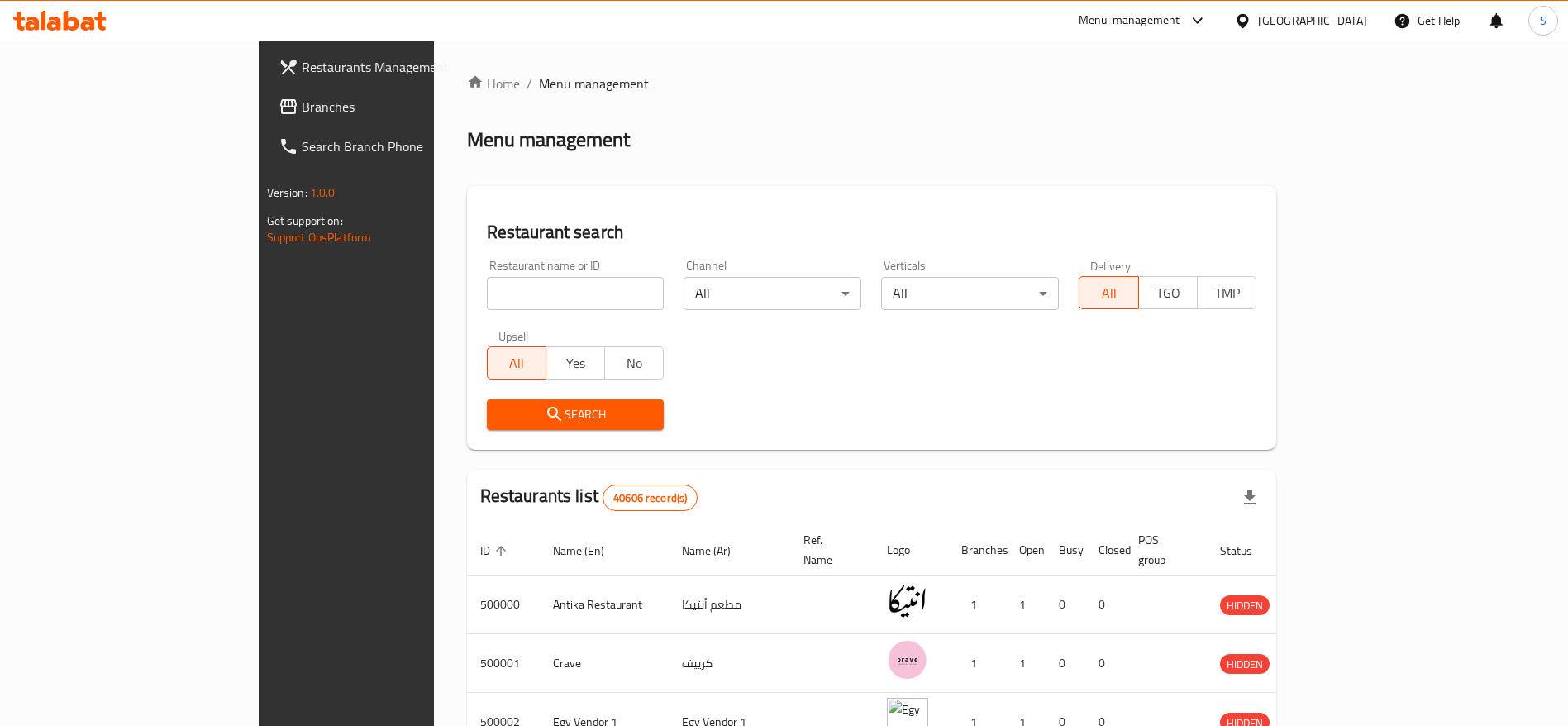
click at [516, 295] on input "search" at bounding box center [575, 294] width 178 height 33
paste input "rubinos, [GEOGRAPHIC_DATA] 4MTLRB"
type input "r"
type input "[PERSON_NAME]"
click button "Search" at bounding box center [575, 414] width 178 height 31
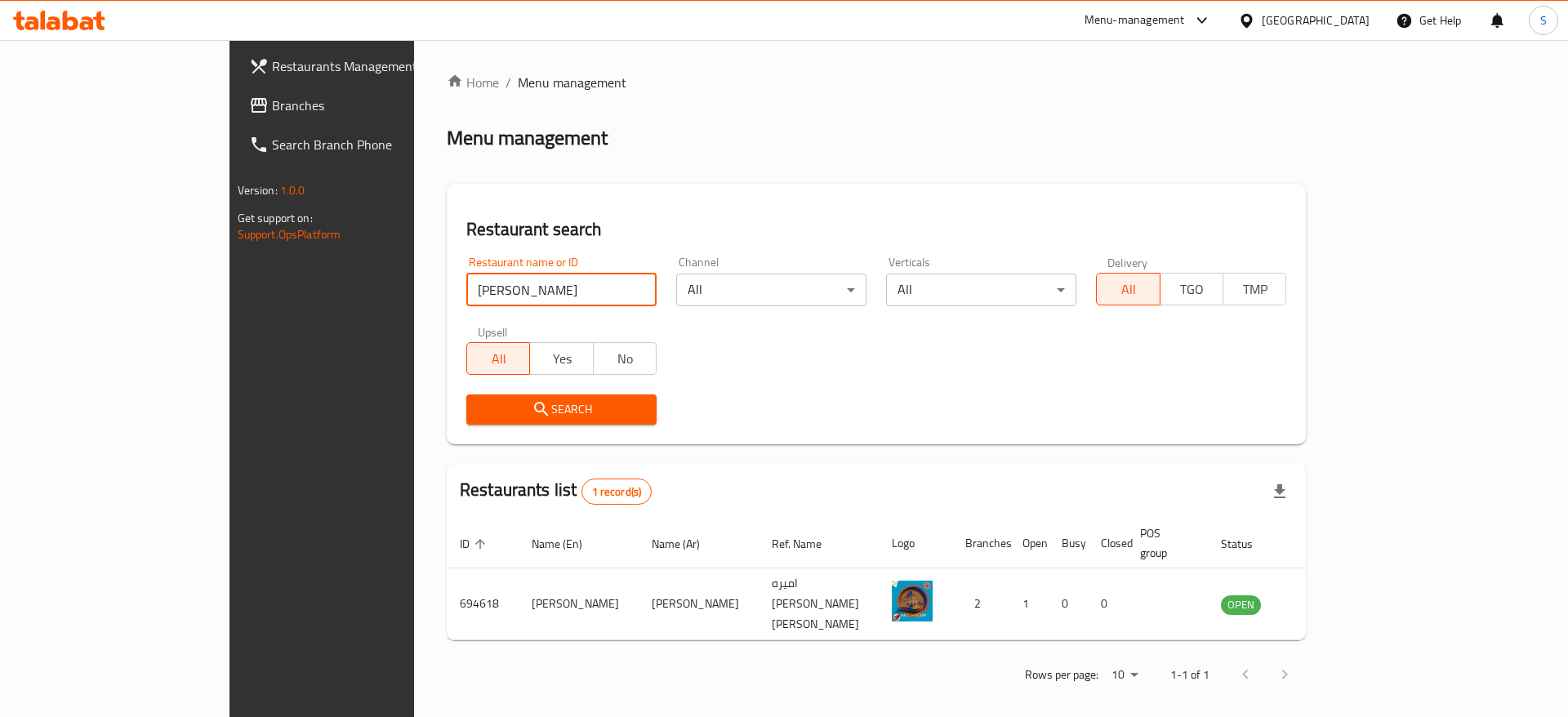
click at [472, 292] on input "[PERSON_NAME]" at bounding box center [561, 290] width 190 height 33
click button "Search" at bounding box center [561, 409] width 190 height 30
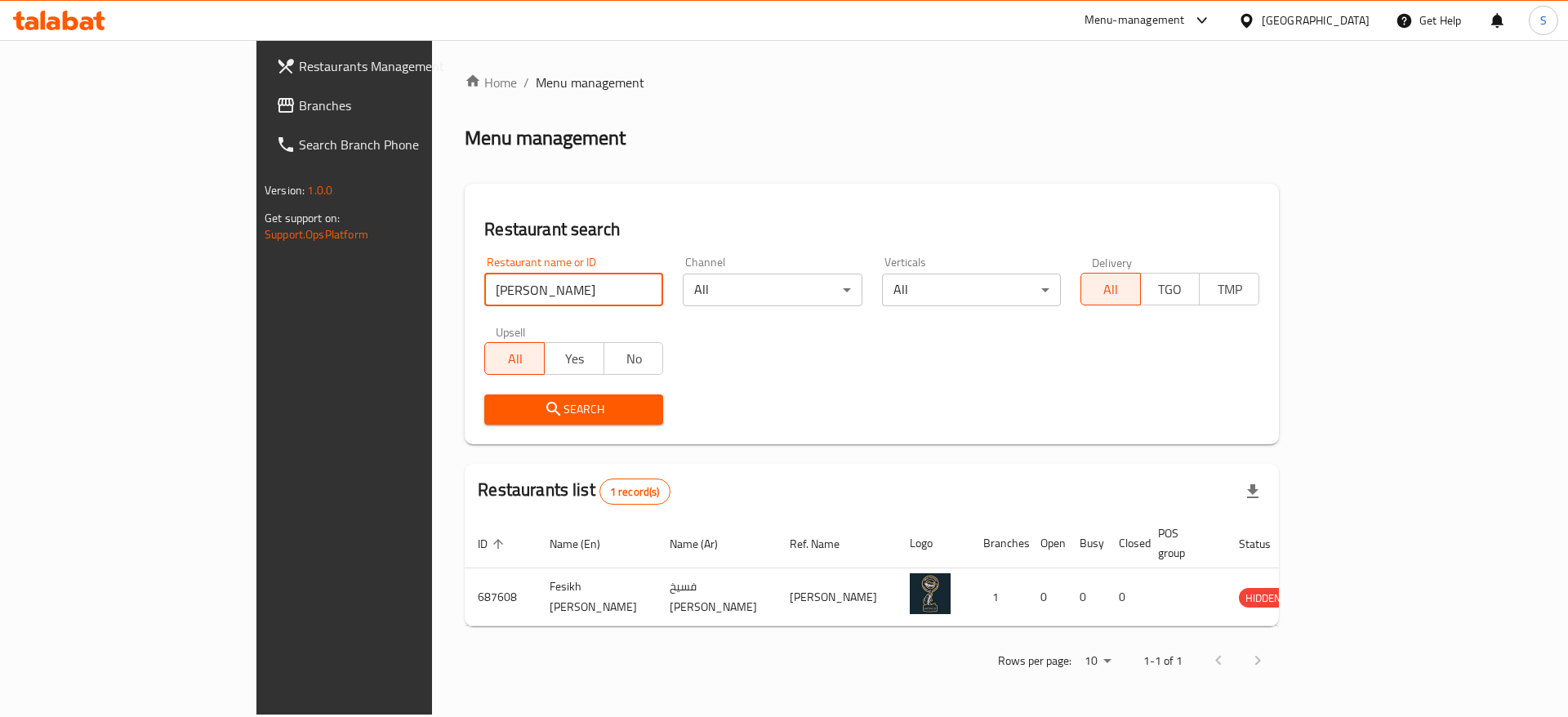
click at [484, 288] on input "[PERSON_NAME]" at bounding box center [573, 290] width 178 height 33
paste input "700803"
click at [484, 288] on input "700803" at bounding box center [573, 290] width 178 height 33
type input "700803"
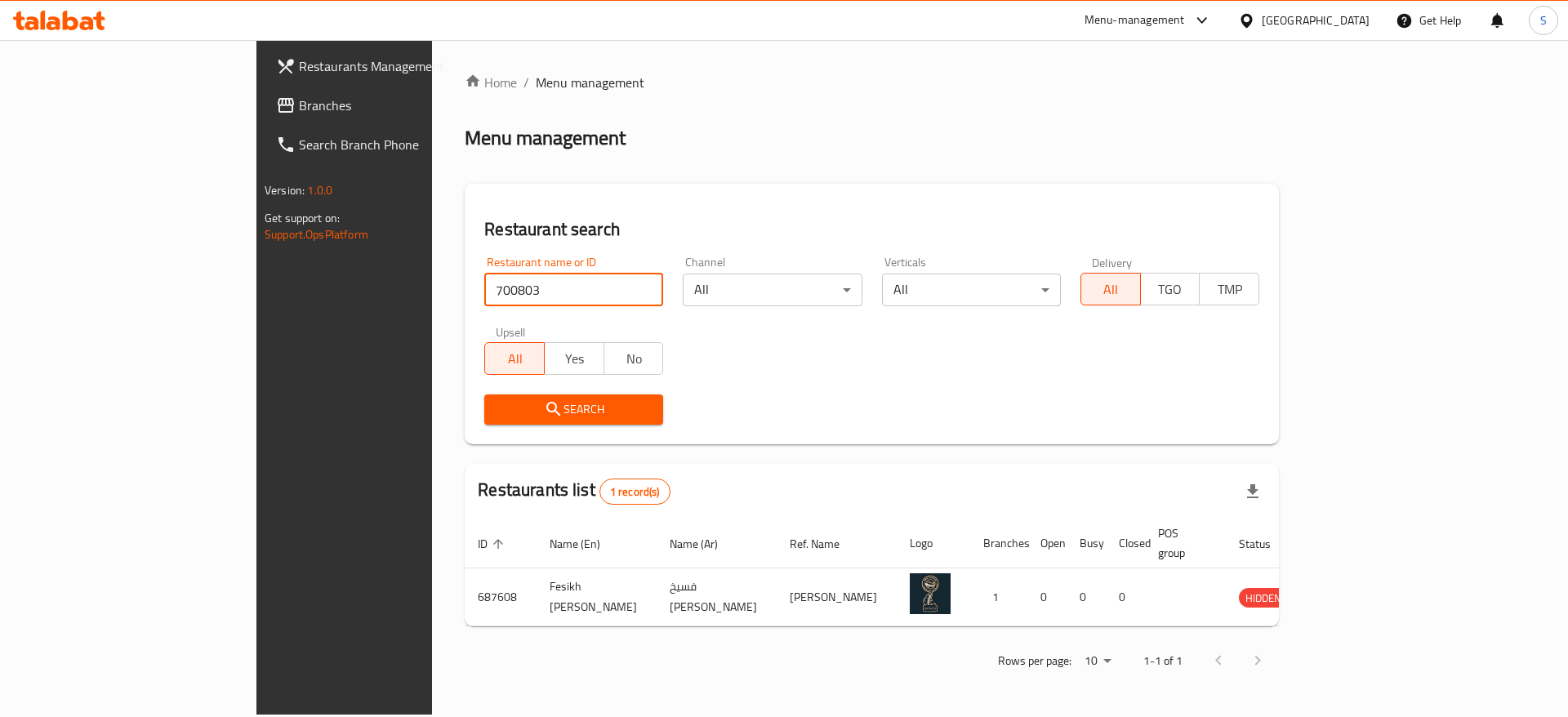
click button "Search" at bounding box center [573, 409] width 178 height 30
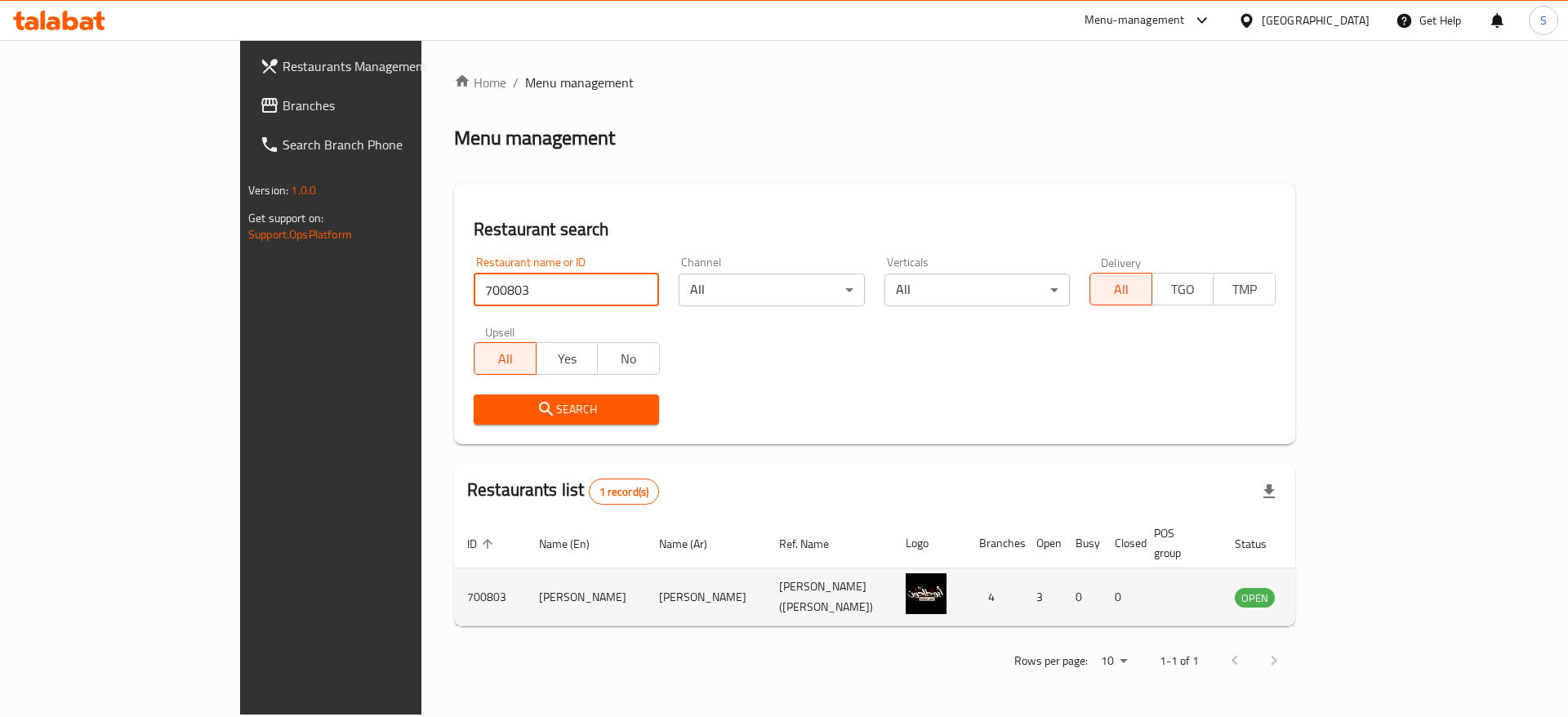
click at [1339, 592] on icon "enhanced table" at bounding box center [1330, 598] width 18 height 14
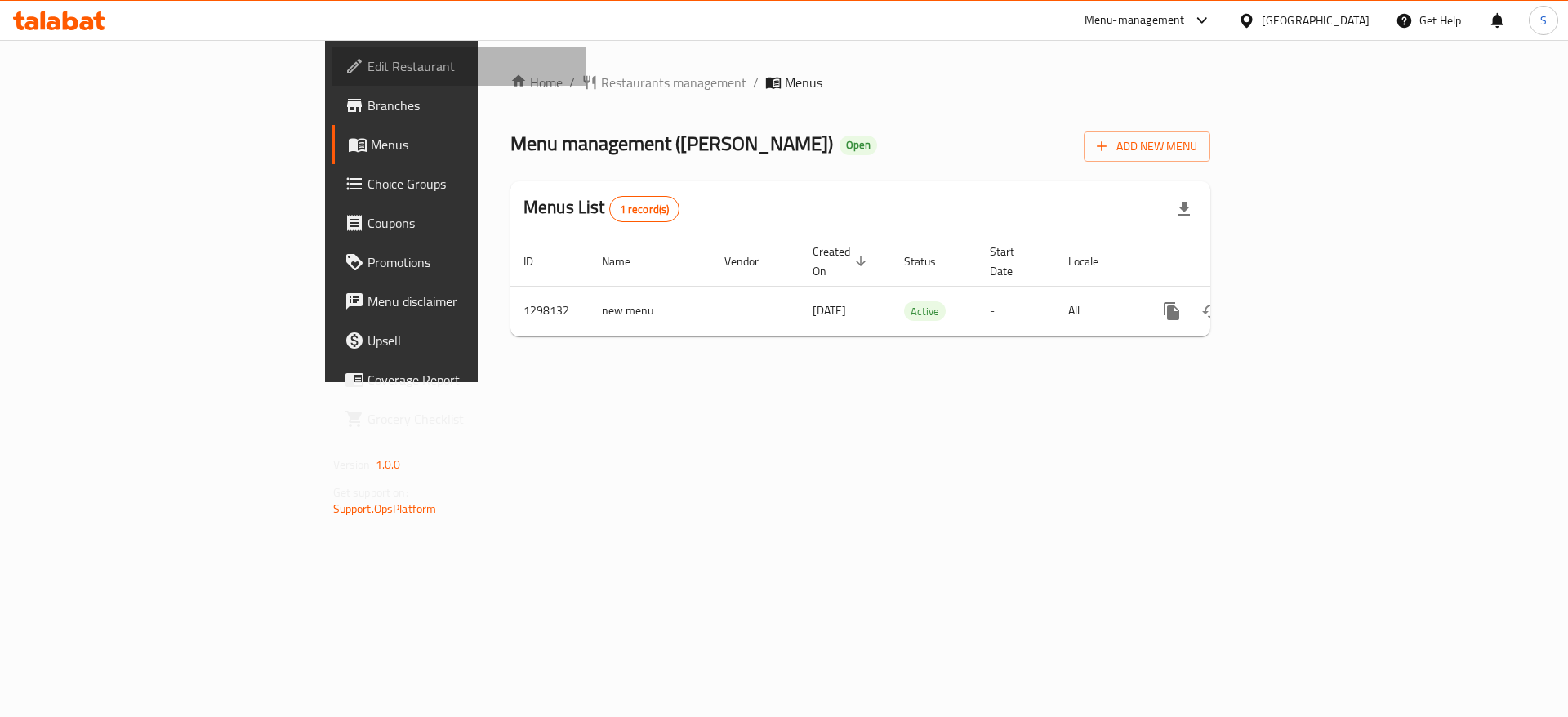
click at [367, 76] on span "Edit Restaurant" at bounding box center [470, 66] width 207 height 19
